Goal: Task Accomplishment & Management: Complete application form

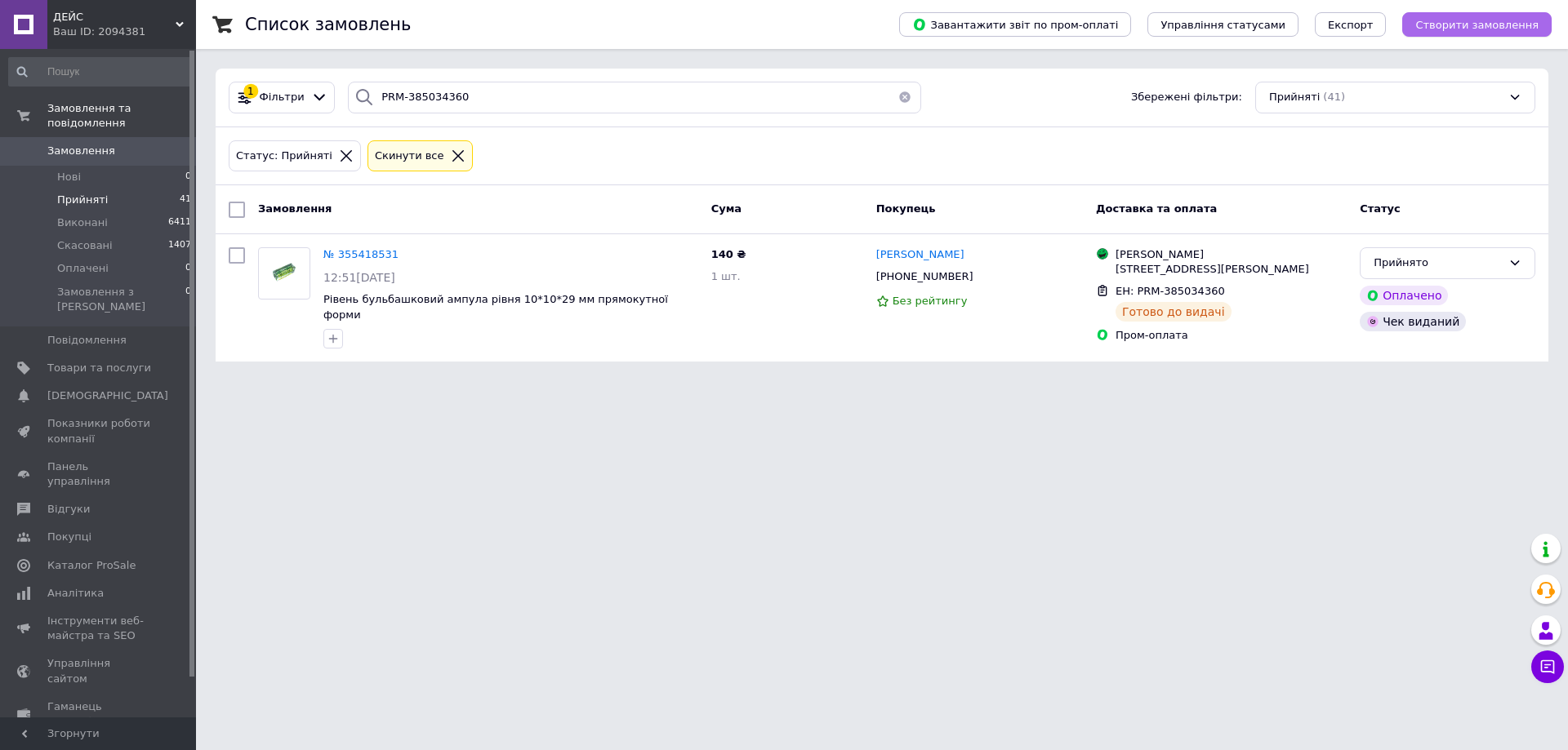
click at [1457, 25] on span "Створити замовлення" at bounding box center [1477, 25] width 123 height 12
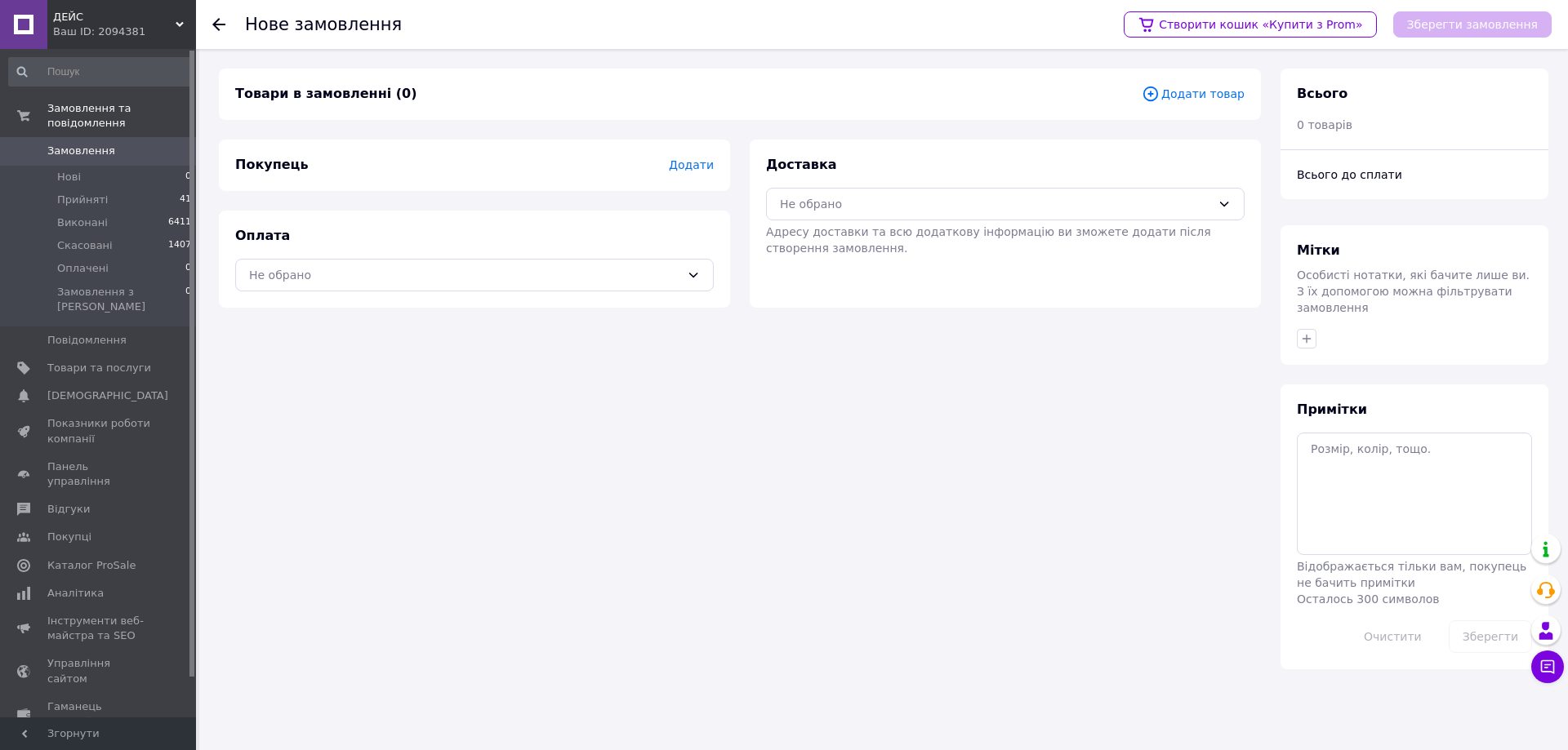
click at [1193, 96] on span "Додати товар" at bounding box center [1193, 94] width 103 height 18
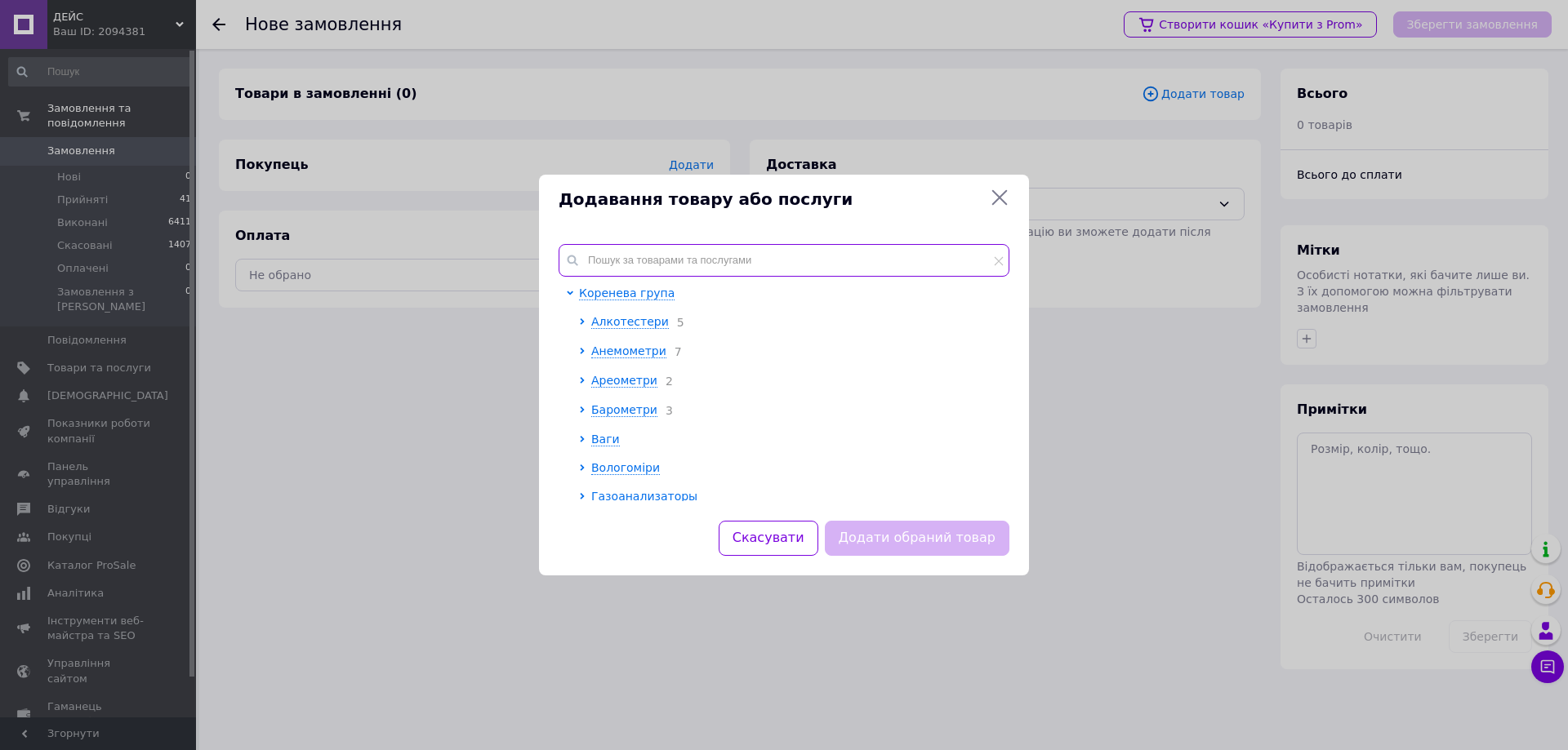
click at [690, 258] on input "text" at bounding box center [783, 260] width 450 height 33
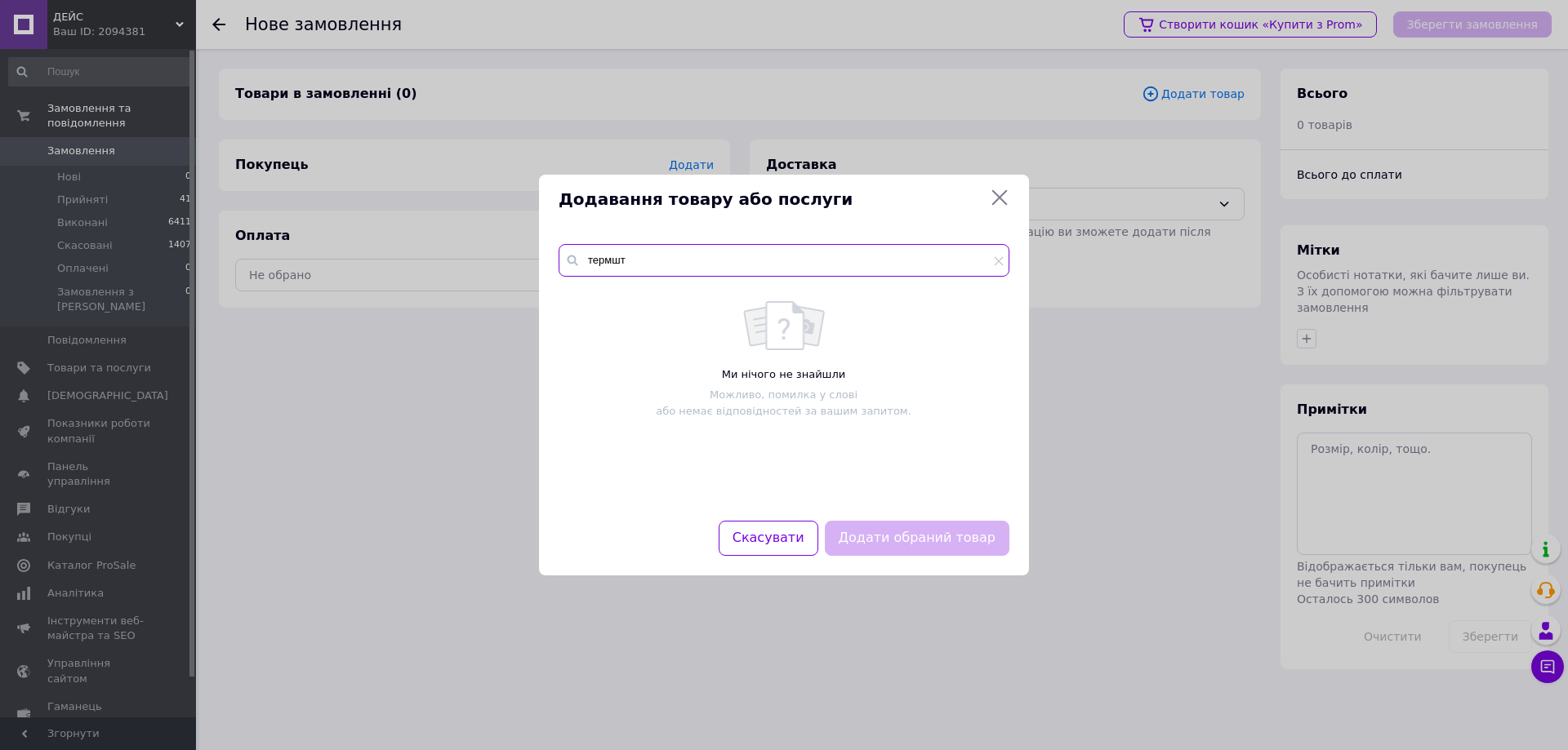
click at [611, 262] on input "термшт" at bounding box center [783, 260] width 450 height 33
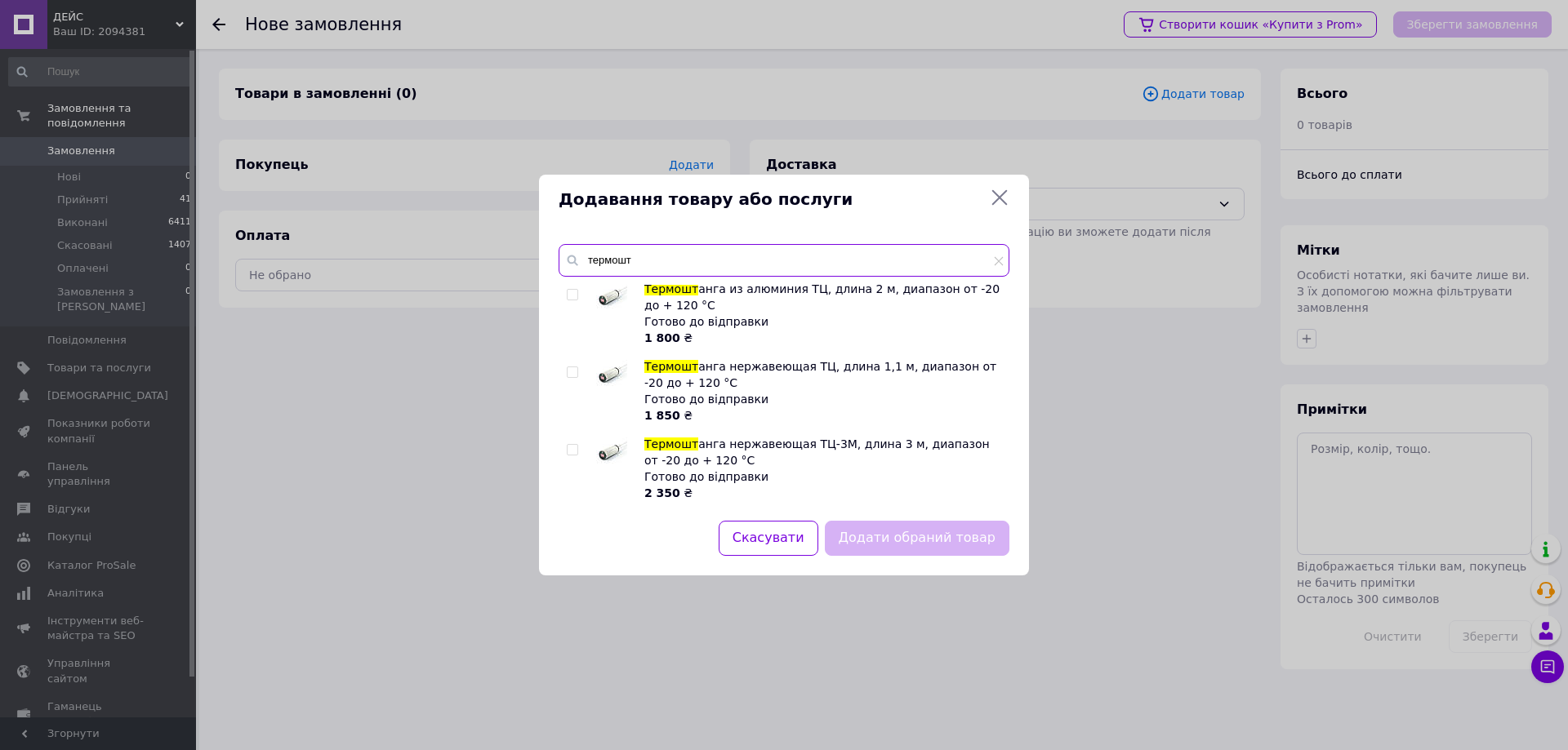
scroll to position [159, 0]
type input "термошт"
click at [574, 373] on input "checkbox" at bounding box center [572, 373] width 11 height 11
checkbox input "true"
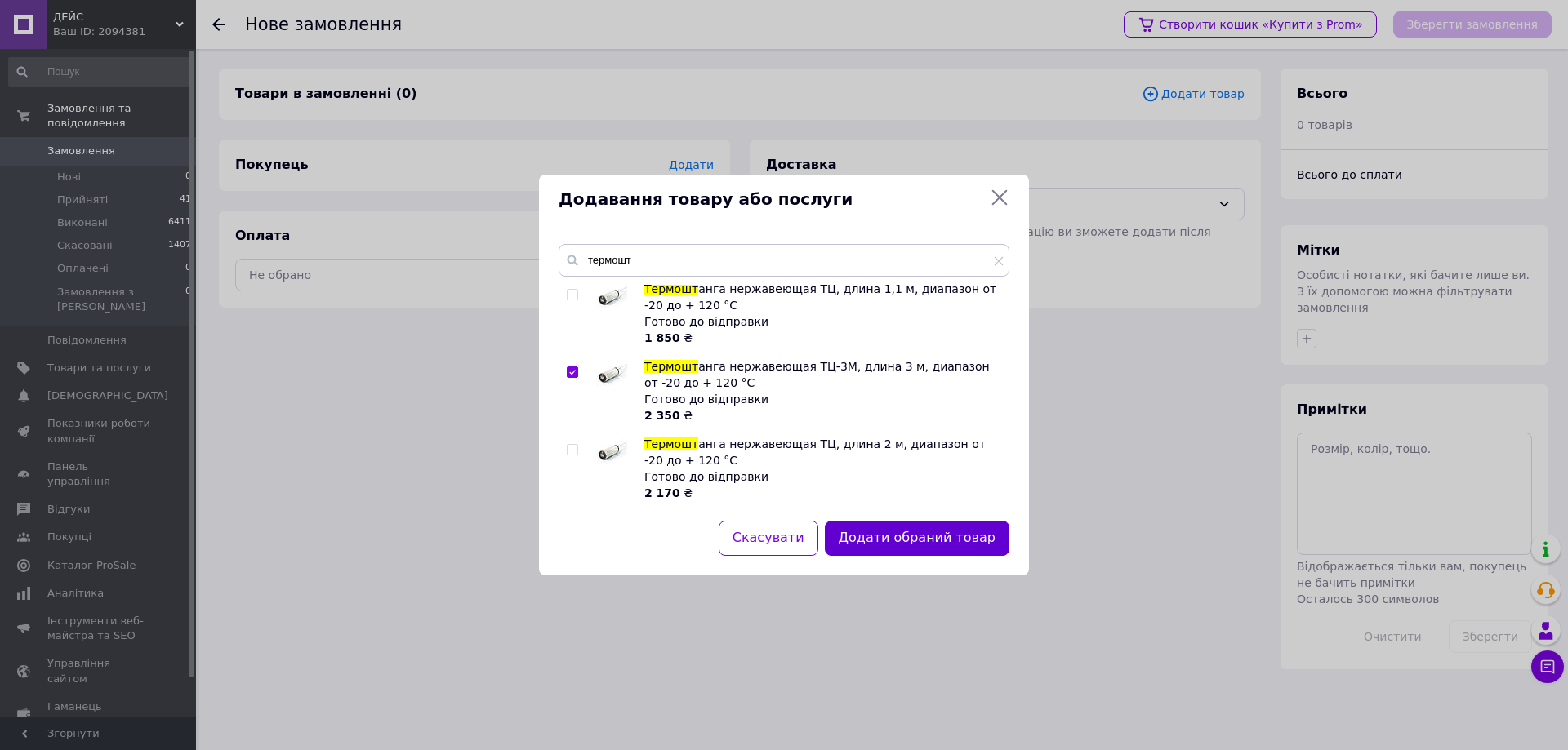
click at [899, 534] on button "Додати обраний товар" at bounding box center [917, 538] width 185 height 35
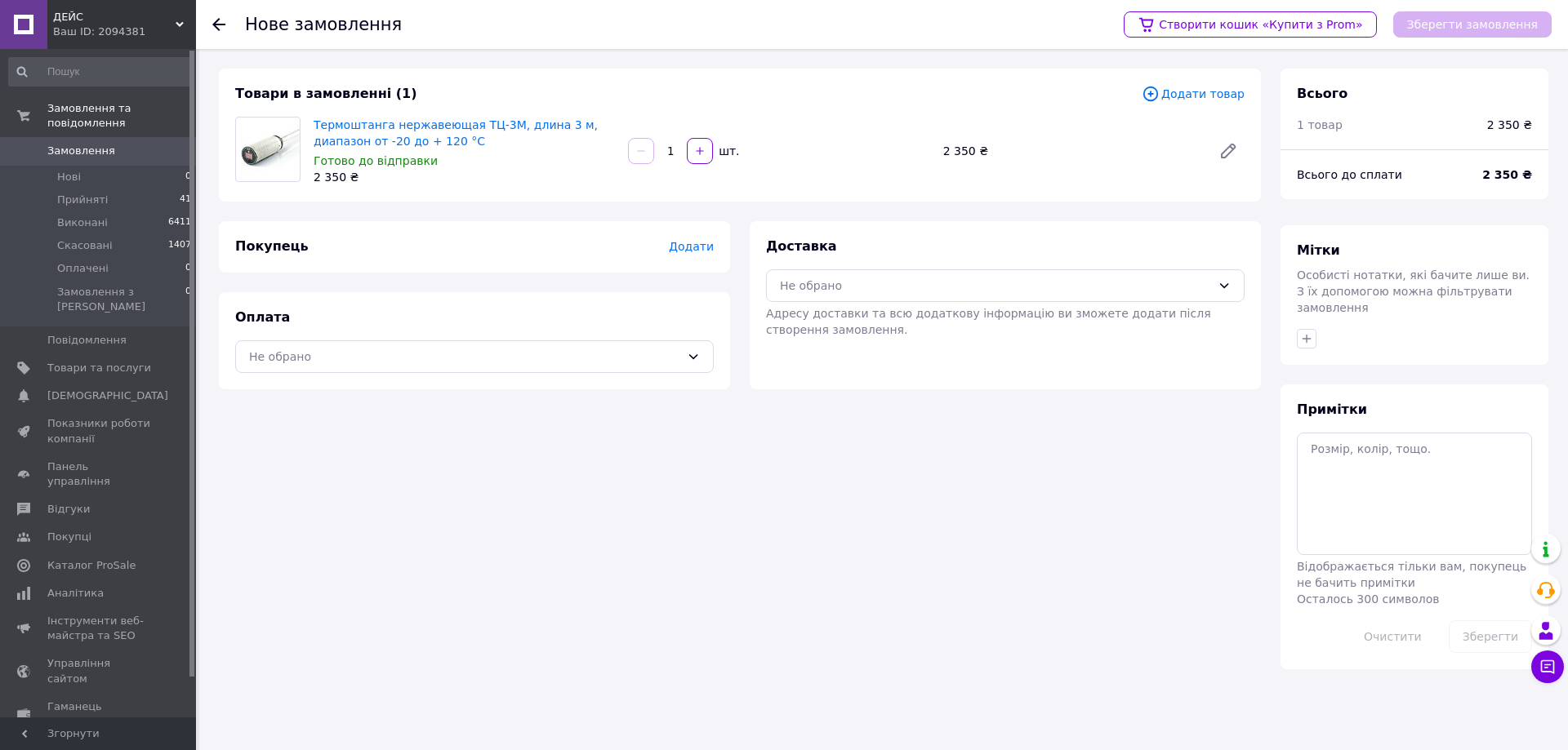
click at [693, 247] on span "Додати" at bounding box center [691, 247] width 45 height 13
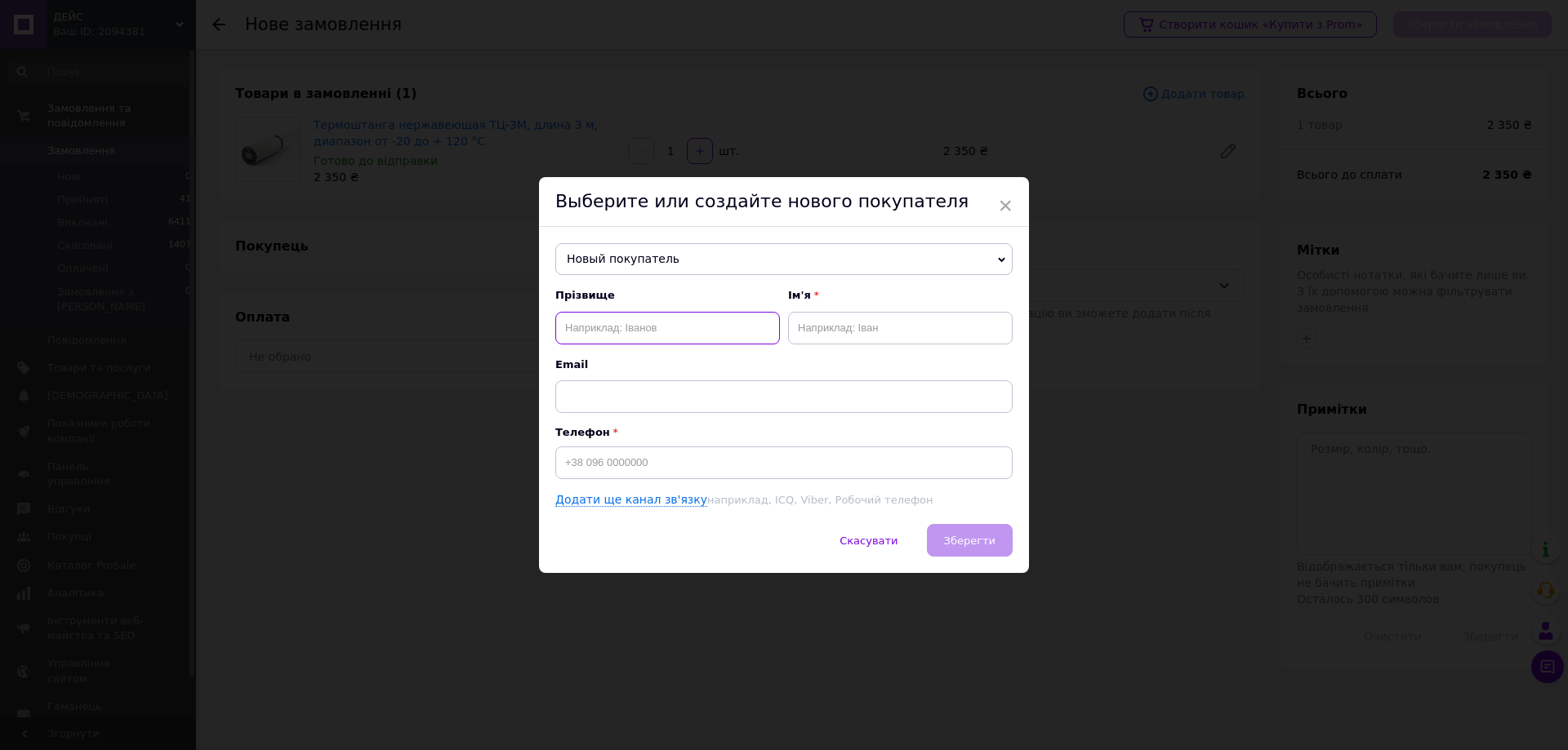
click at [621, 319] on input "text" at bounding box center [668, 328] width 225 height 33
type input "[PERSON_NAME]"
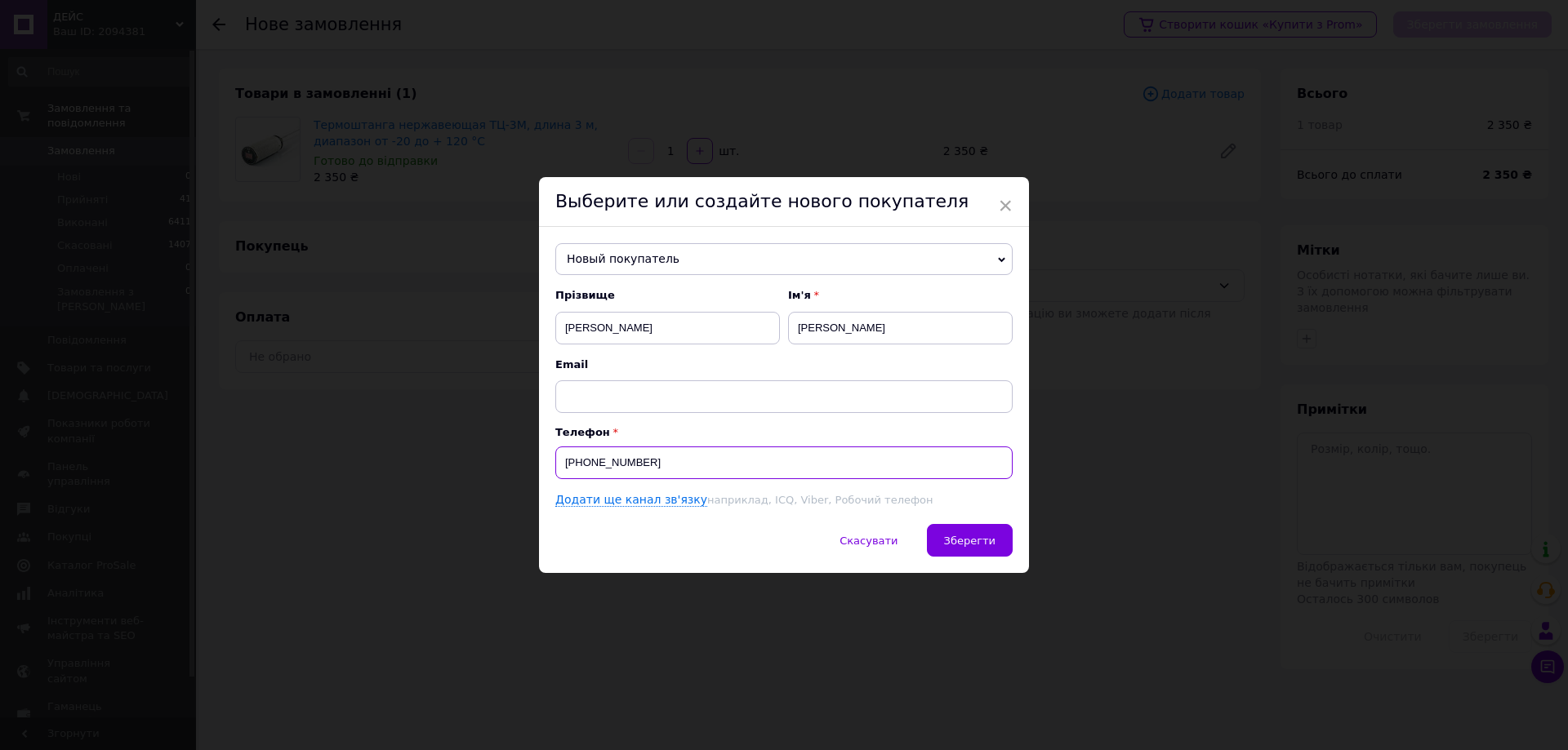
type input "[PHONE_NUMBER]"
click at [975, 541] on span "Зберегти" at bounding box center [969, 540] width 51 height 12
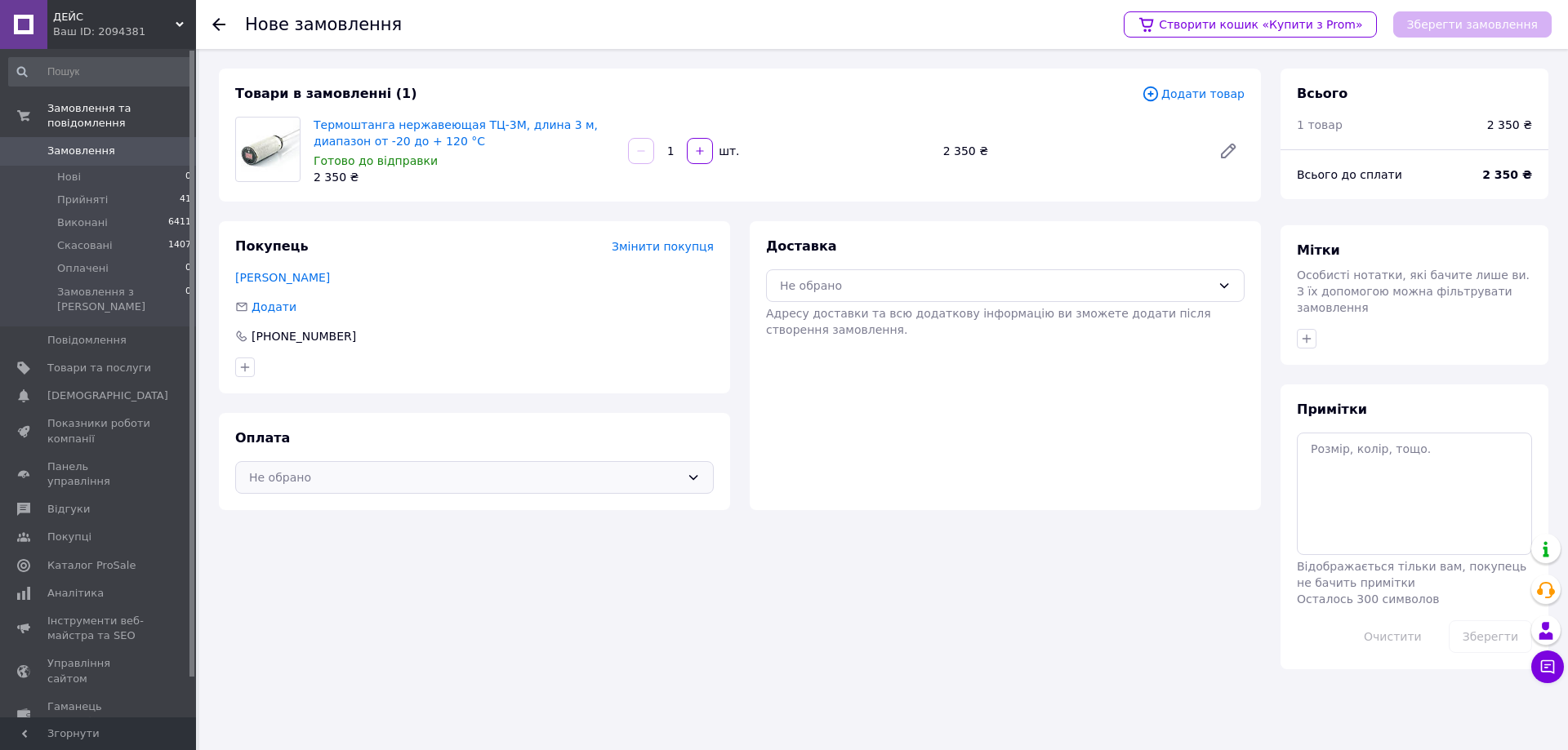
click at [485, 479] on div "Не обрано" at bounding box center [465, 478] width 431 height 18
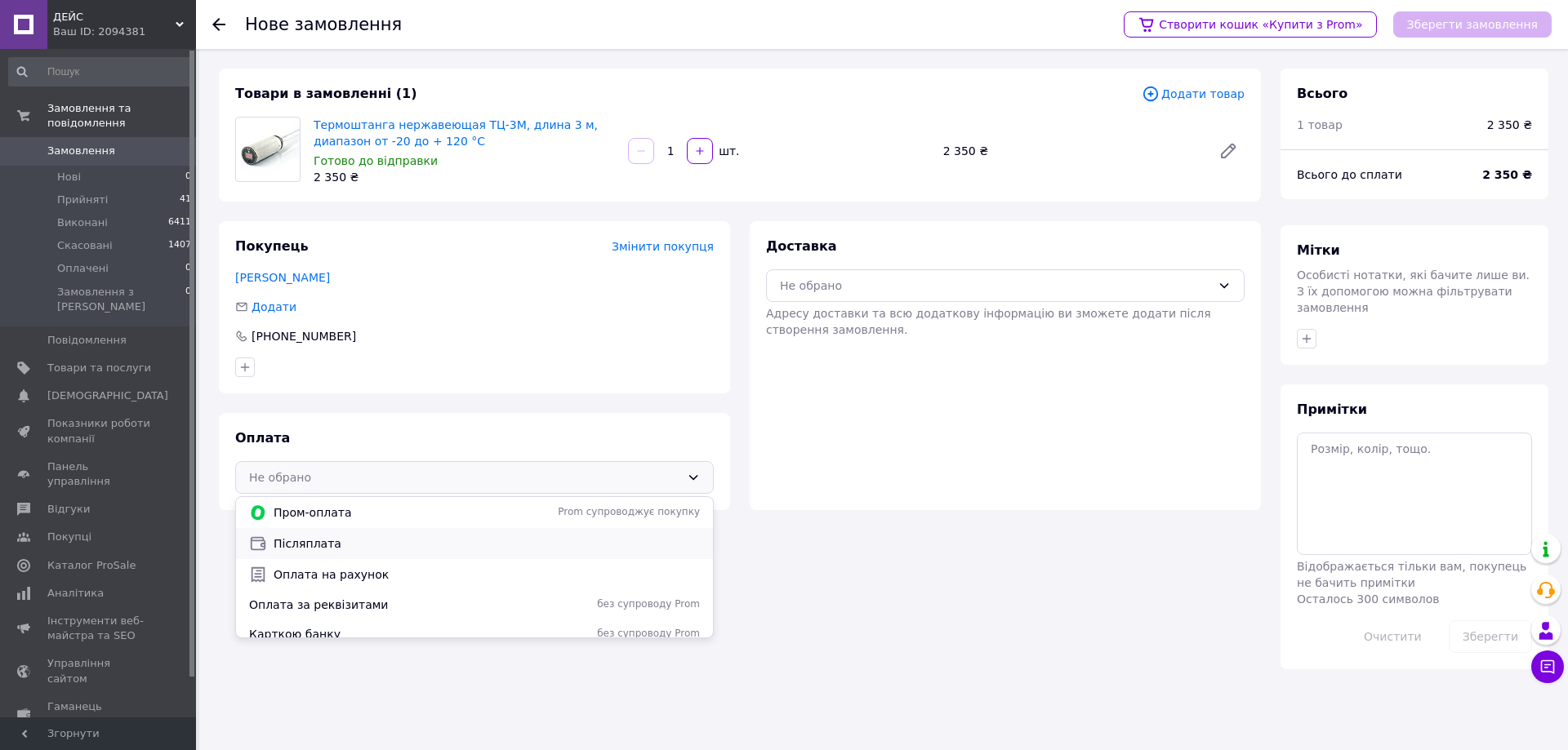
click at [408, 544] on span "Післяплата" at bounding box center [486, 544] width 427 height 16
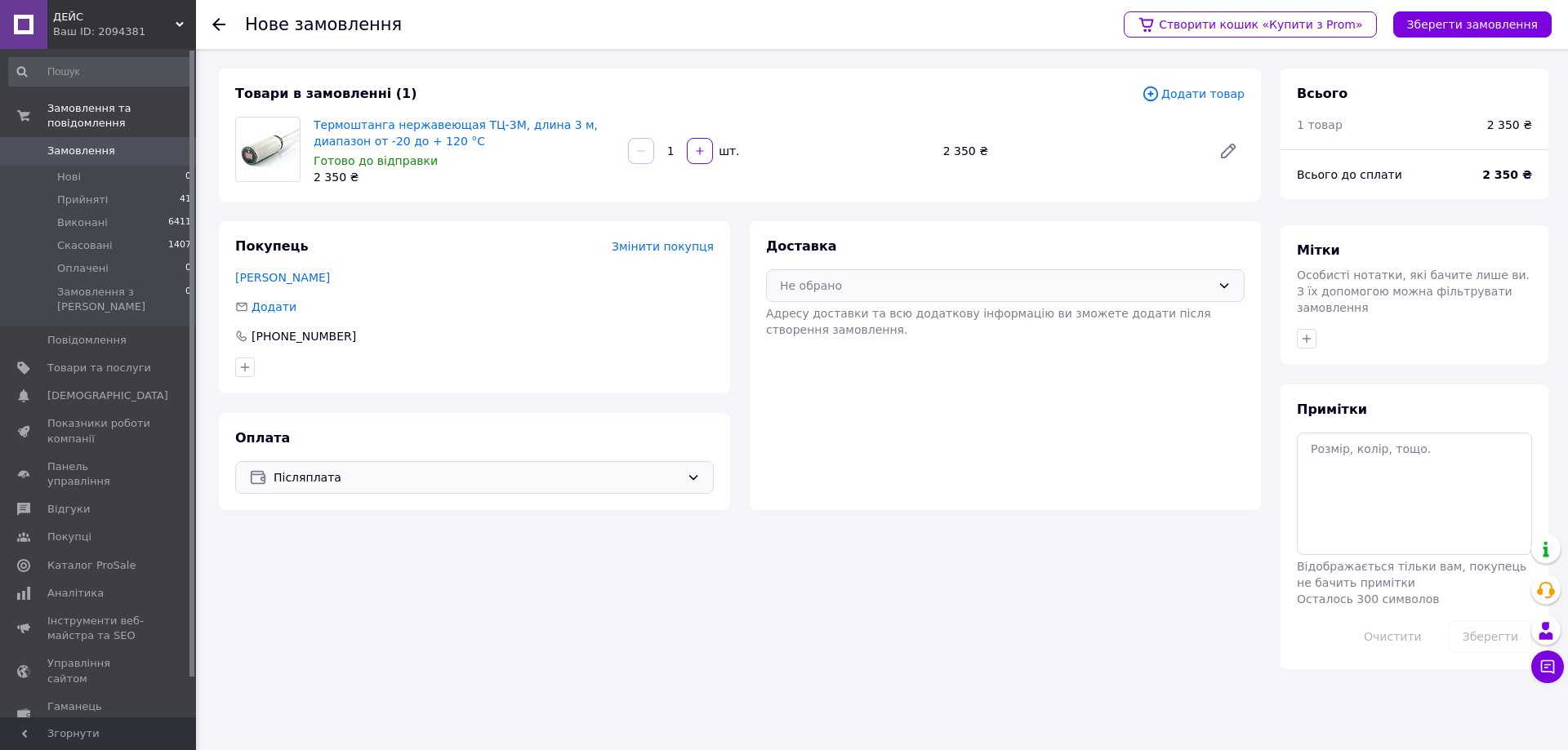
click at [911, 300] on div "Не обрано" at bounding box center [1005, 286] width 479 height 33
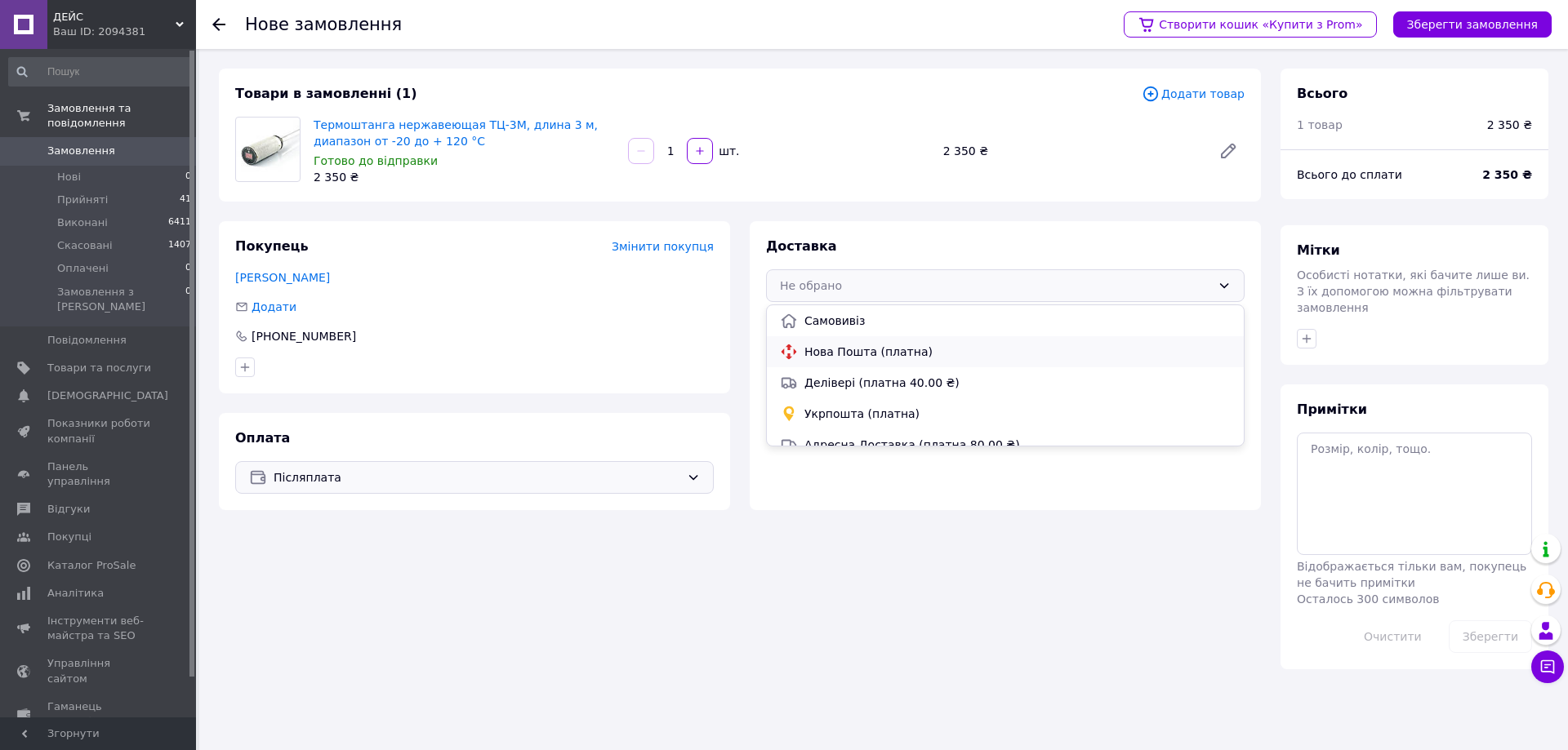
click at [892, 352] on span "Нова Пошта (платна)" at bounding box center [1017, 352] width 427 height 16
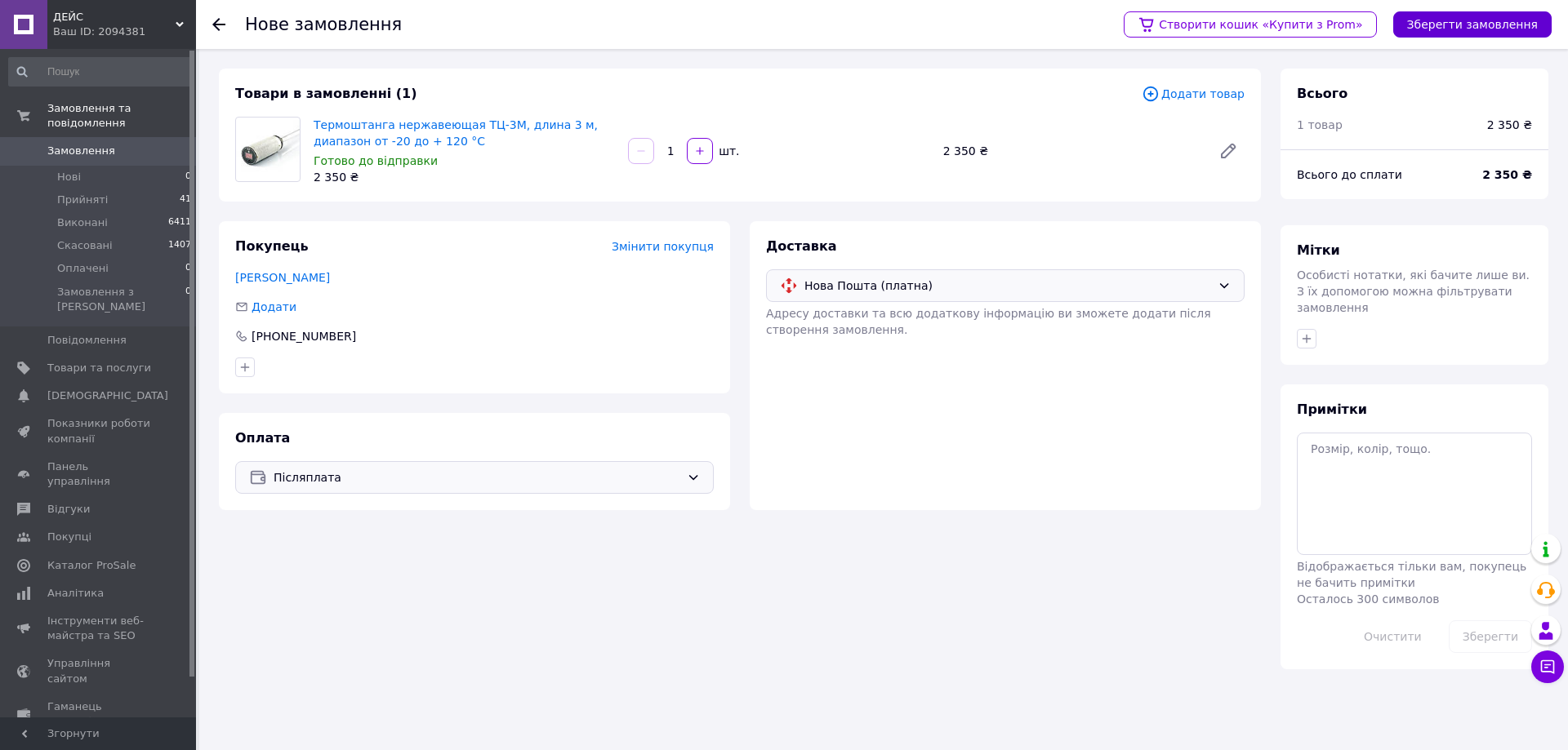
click at [1456, 25] on button "Зберегти замовлення" at bounding box center [1472, 25] width 158 height 26
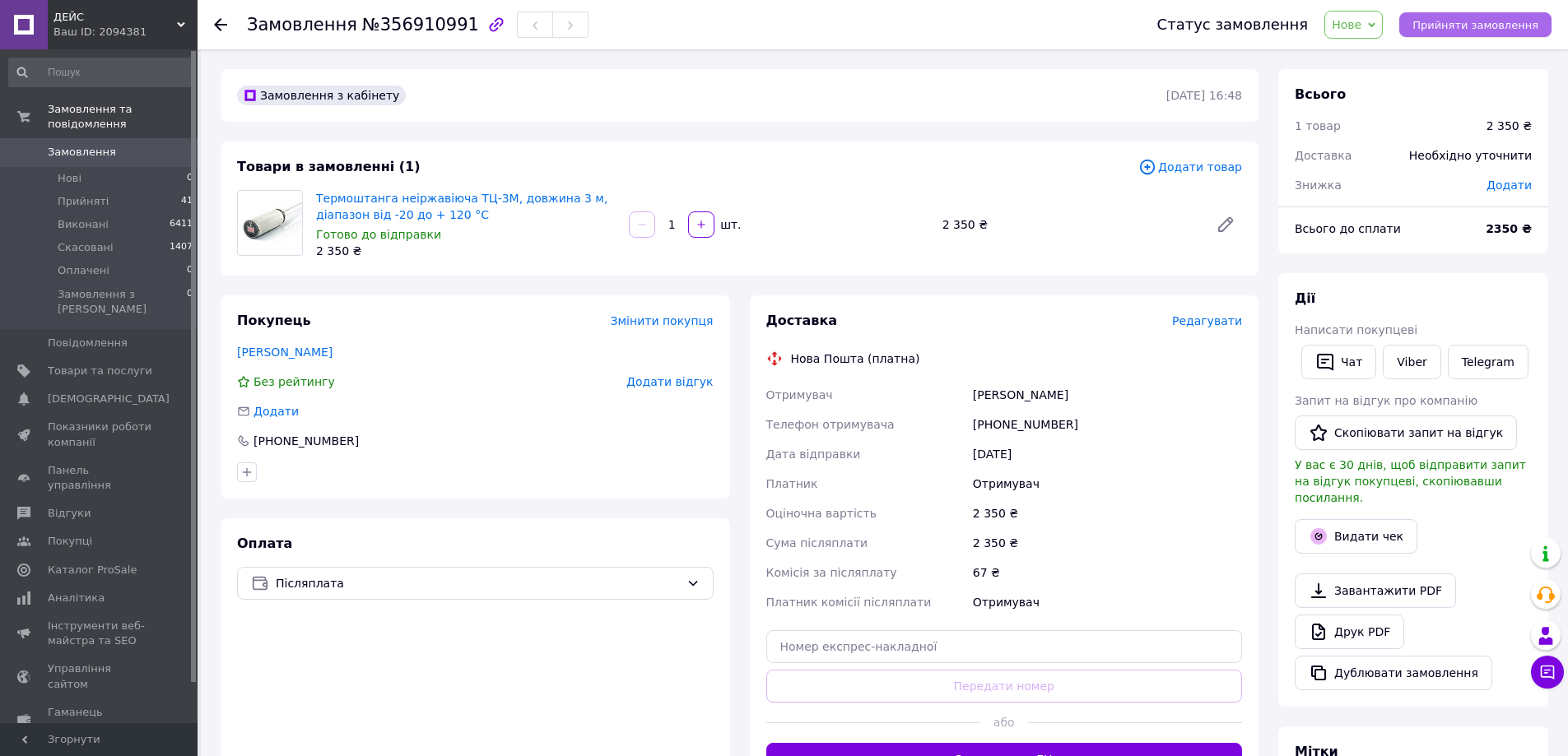
click at [1465, 23] on span "Прийняти замовлення" at bounding box center [1475, 25] width 126 height 12
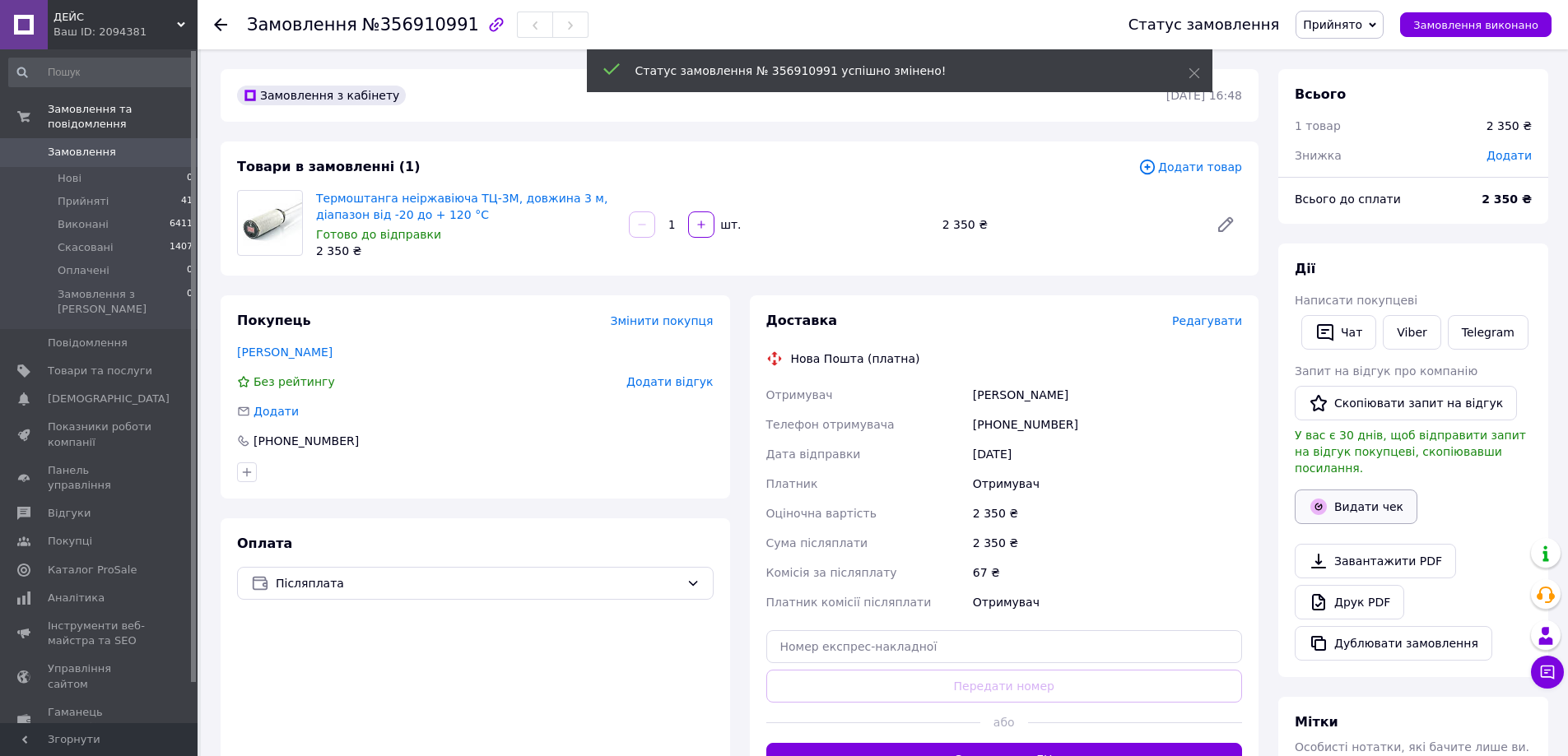
click at [1344, 494] on button "Видати чек" at bounding box center [1355, 507] width 122 height 35
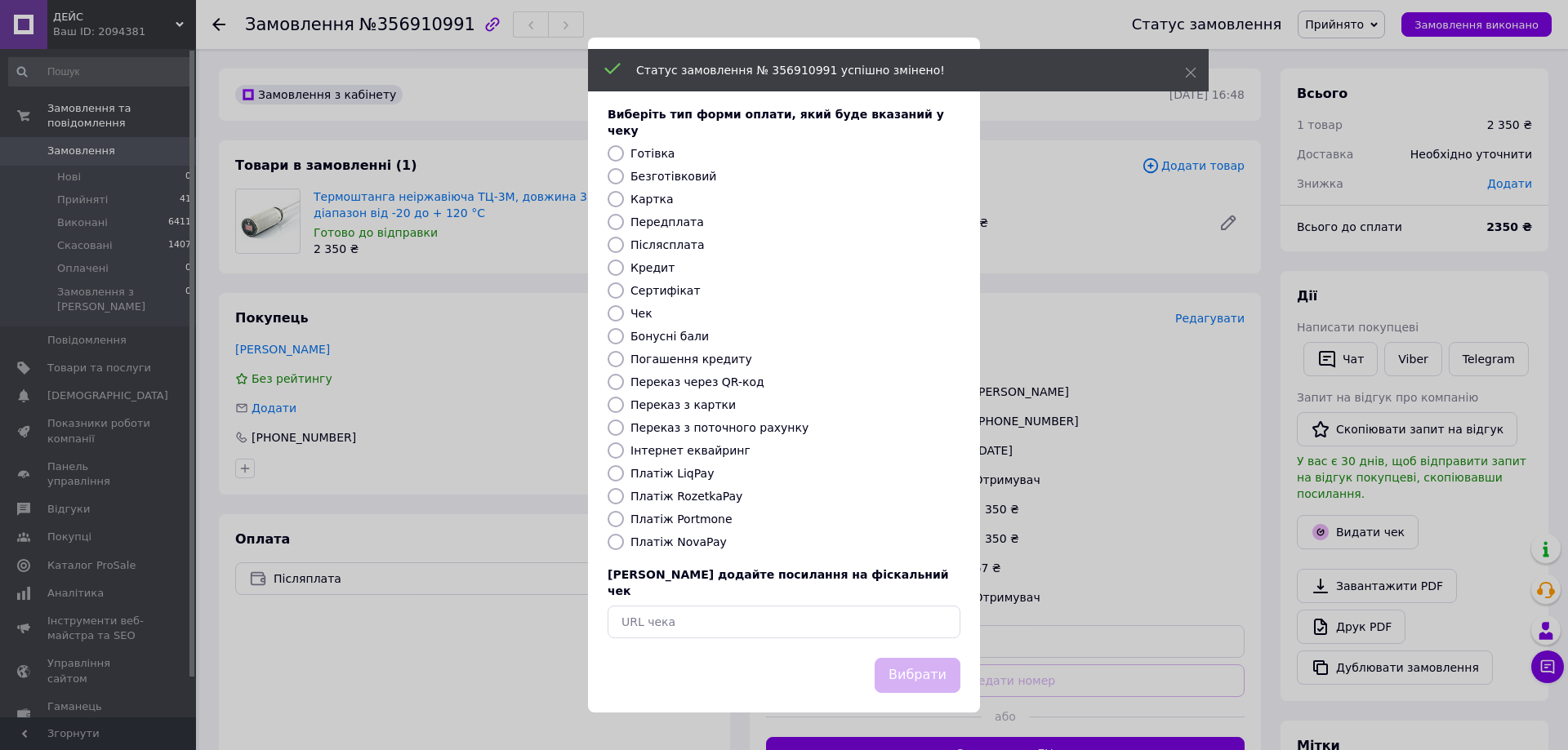
click at [688, 545] on label "Платіж NovaPay" at bounding box center [678, 542] width 96 height 13
click at [624, 545] on input "Платіж NovaPay" at bounding box center [616, 543] width 16 height 16
radio input "true"
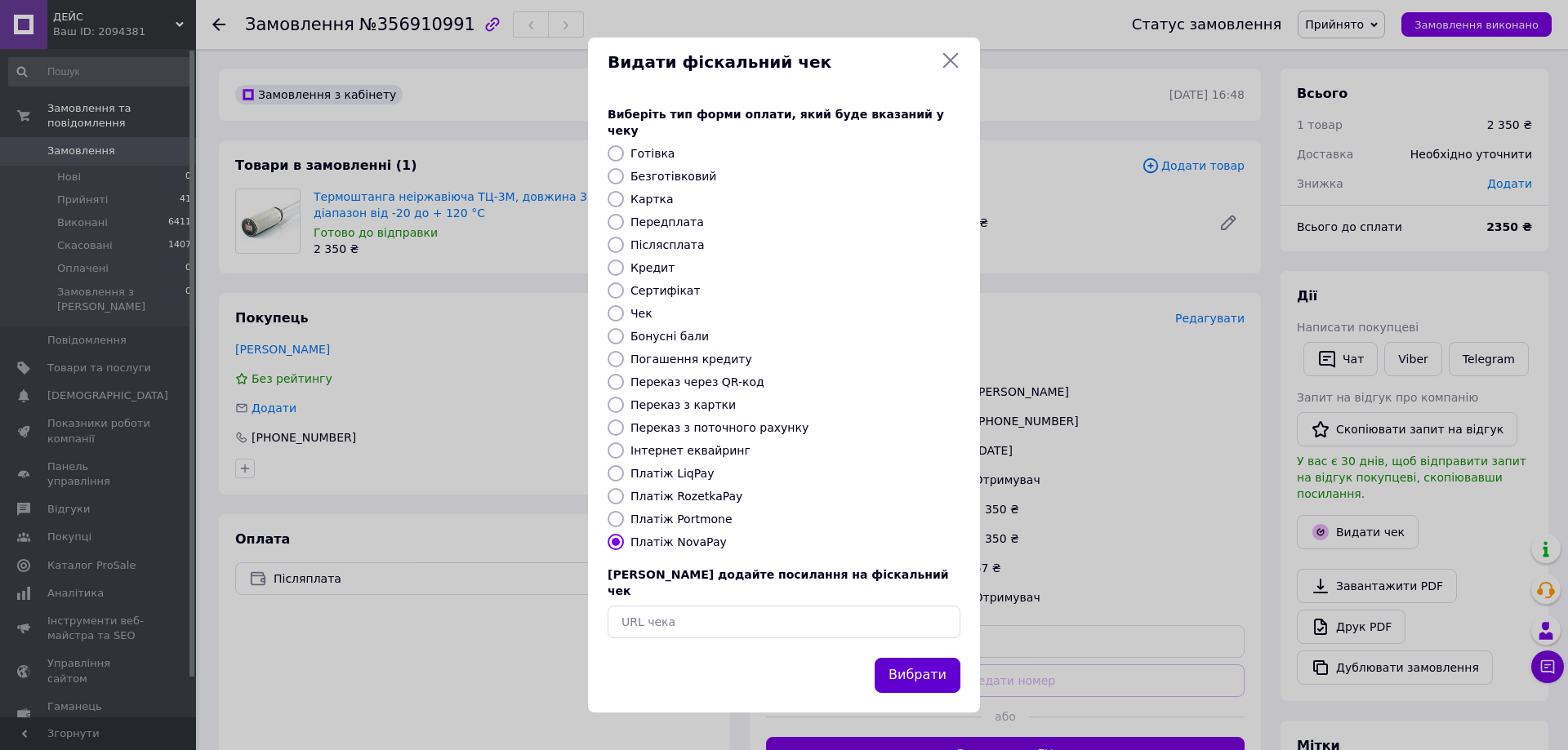
click at [908, 659] on button "Вибрати" at bounding box center [917, 675] width 86 height 35
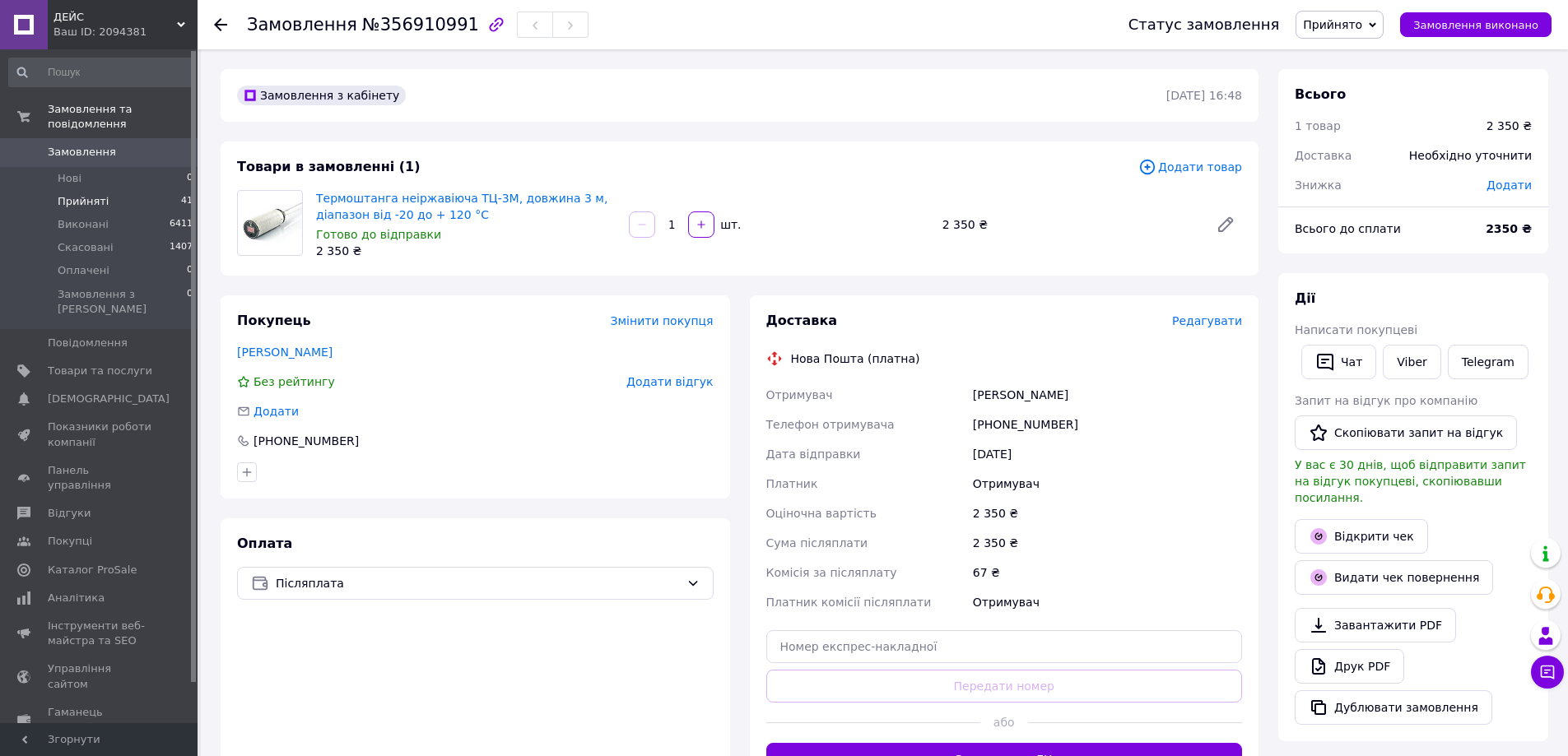
click at [111, 190] on li "Прийняті 41" at bounding box center [101, 201] width 203 height 23
